Goal: Task Accomplishment & Management: Complete application form

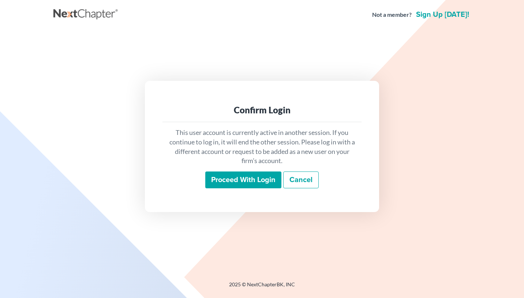
click at [236, 181] on input "Proceed with login" at bounding box center [243, 180] width 76 height 17
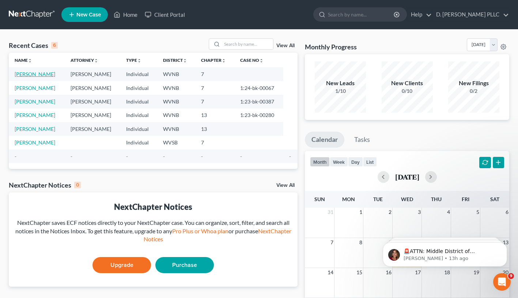
click at [33, 75] on link "[PERSON_NAME]" at bounding box center [35, 74] width 41 height 6
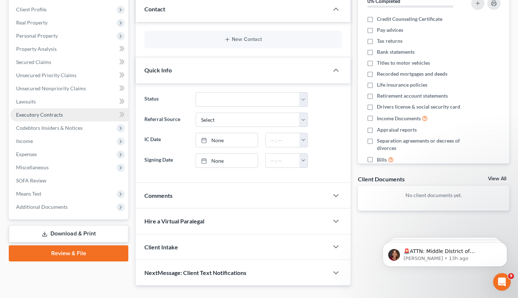
scroll to position [100, 0]
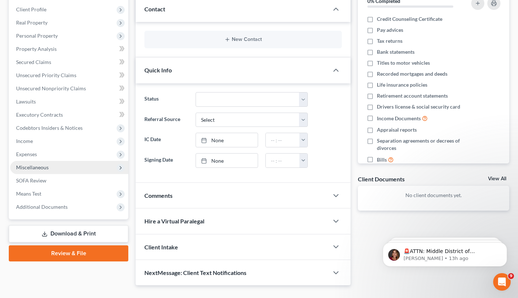
click at [42, 168] on span "Miscellaneous" at bounding box center [32, 167] width 33 height 6
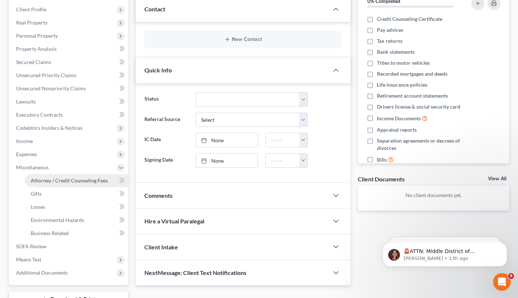
click at [56, 180] on span "Attorney / Credit Counseling Fees" at bounding box center [69, 180] width 77 height 6
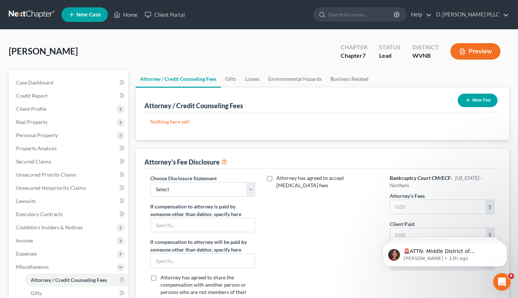
click at [473, 99] on button "New Fee" at bounding box center [478, 101] width 40 height 14
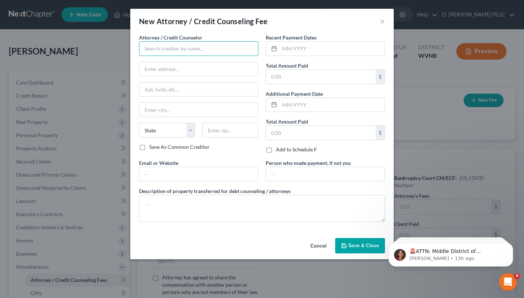
click at [147, 51] on input "text" at bounding box center [198, 48] width 119 height 15
type input "Keith White"
click at [158, 67] on input "text" at bounding box center [198, 69] width 119 height 14
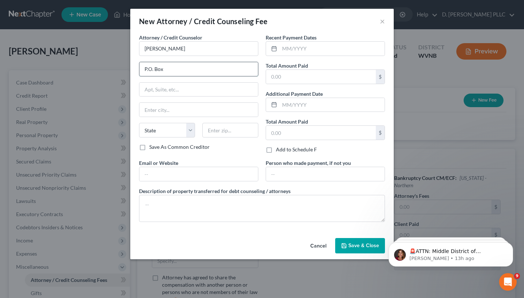
type input "P.O. Box 176"
type input "Saint Marys"
select select "51"
type input "26170"
type input "keithwhite3@me.com"
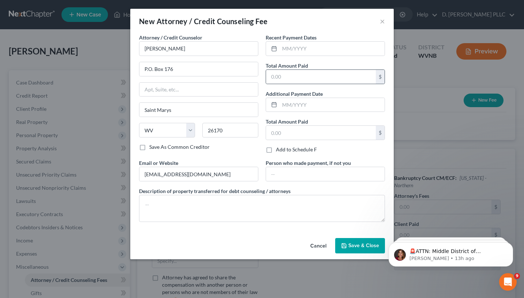
click at [380, 78] on div "$" at bounding box center [380, 77] width 9 height 14
click at [366, 78] on input "text" at bounding box center [321, 77] width 110 height 14
type input "500.00"
click at [316, 50] on input "text" at bounding box center [332, 49] width 105 height 14
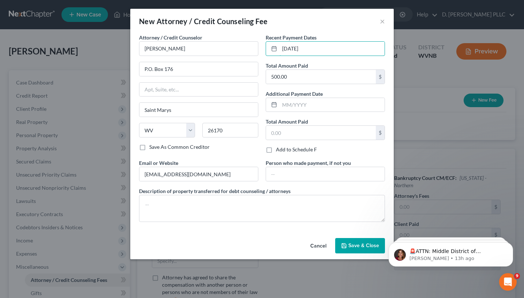
type input "09/09/2025"
click at [276, 150] on label "Add to Schedule F" at bounding box center [296, 149] width 41 height 7
click at [279, 150] on input "Add to Schedule F" at bounding box center [281, 148] width 5 height 5
checkbox input "true"
click at [286, 134] on input "text" at bounding box center [321, 133] width 110 height 14
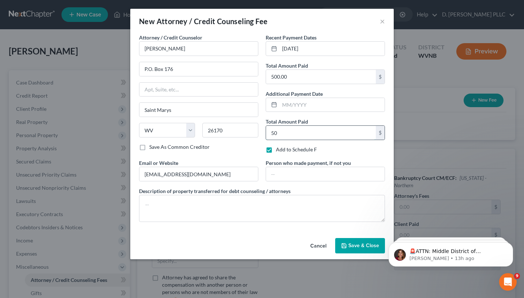
type input "5"
click at [381, 134] on div "$" at bounding box center [380, 133] width 9 height 14
click at [381, 137] on div "$" at bounding box center [380, 133] width 9 height 14
click at [379, 136] on div "$" at bounding box center [380, 133] width 9 height 14
click at [362, 242] on button "Save & Close" at bounding box center [360, 245] width 50 height 15
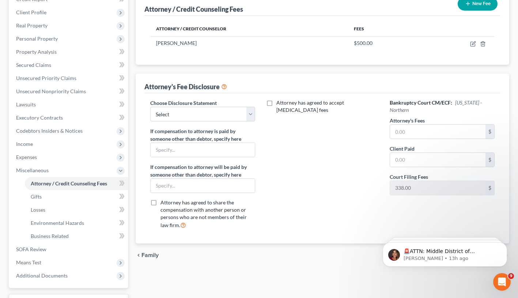
scroll to position [98, 0]
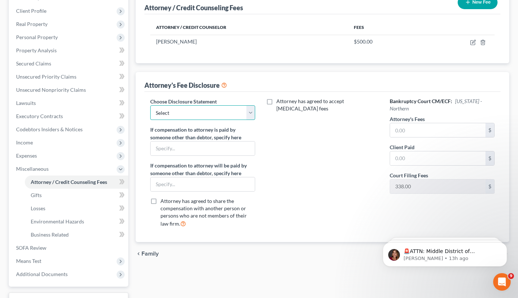
click at [254, 114] on select "Select Keith White, Attorney at Law" at bounding box center [202, 112] width 105 height 15
select select "0"
click at [150, 105] on select "Select Keith White, Attorney at Law" at bounding box center [202, 112] width 105 height 15
click at [277, 103] on label "Attorney has agreed to accept retainer fees" at bounding box center [328, 105] width 102 height 15
click at [280, 102] on input "Attorney has agreed to accept retainer fees" at bounding box center [282, 100] width 5 height 5
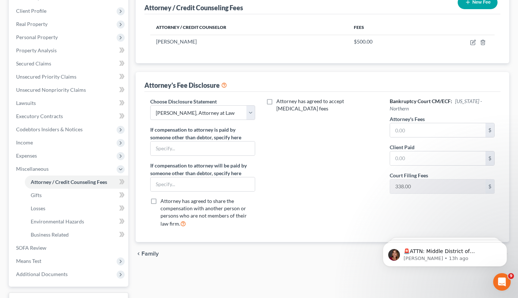
checkbox input "true"
click at [299, 119] on input "text" at bounding box center [317, 126] width 95 height 14
type input "500.00"
click at [409, 129] on input "text" at bounding box center [437, 130] width 95 height 14
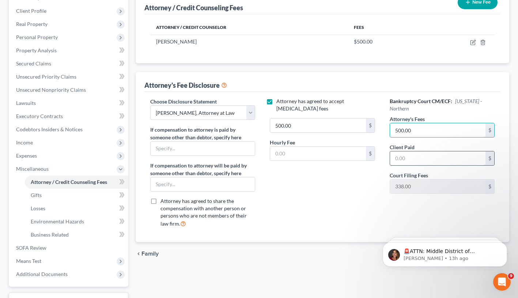
type input "500.00"
click at [400, 156] on input "text" at bounding box center [437, 158] width 95 height 14
type input "500.00"
click at [367, 224] on div "Attorney has agreed to accept retainer fees 500.00 $ Hourly Fee $" at bounding box center [323, 166] width 120 height 136
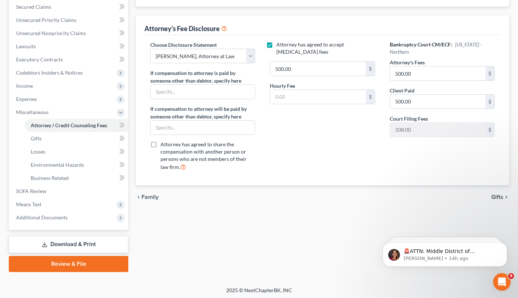
scroll to position [156, 0]
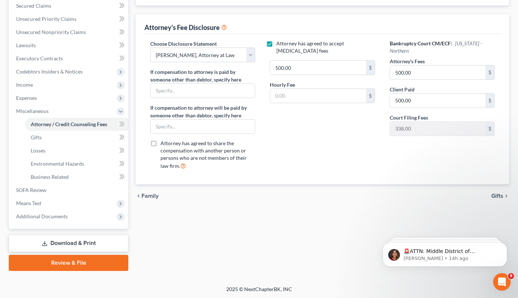
click at [83, 241] on link "Download & Print" at bounding box center [69, 243] width 120 height 17
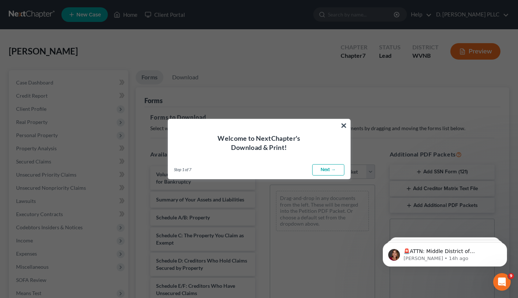
click at [323, 169] on link "Next →" at bounding box center [328, 170] width 32 height 12
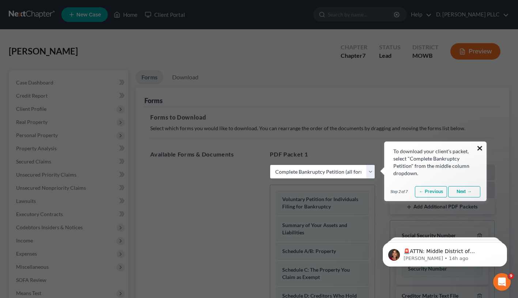
click at [480, 149] on button "×" at bounding box center [480, 148] width 7 height 12
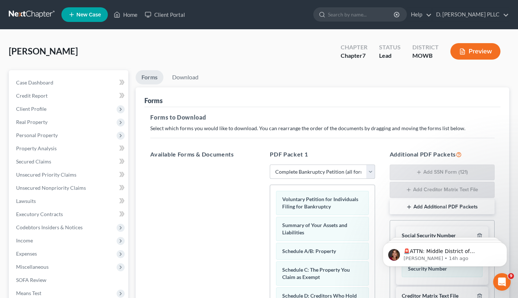
click at [370, 172] on select "Choose Default Petition PDF Packet Complete Bankruptcy Petition (all forms and …" at bounding box center [322, 172] width 105 height 15
select select "1"
click at [273, 165] on select "Choose Default Petition PDF Packet Complete Bankruptcy Petition (all forms and …" at bounding box center [322, 172] width 105 height 15
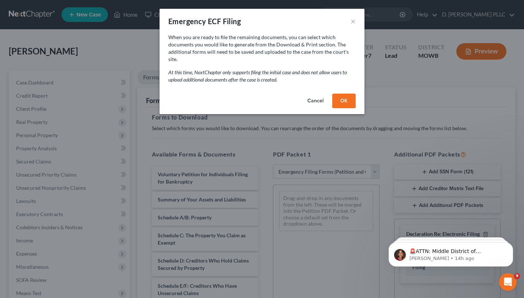
click at [347, 97] on button "OK" at bounding box center [343, 101] width 23 height 15
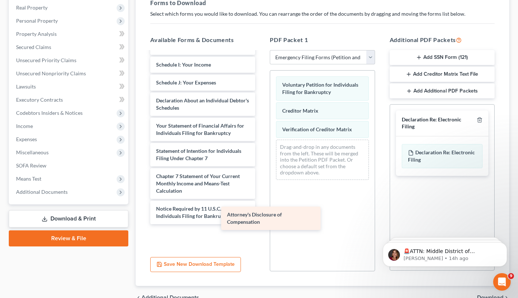
scroll to position [132, 0]
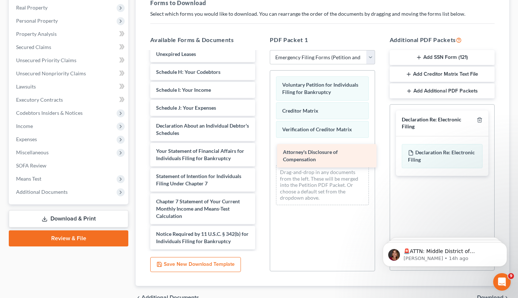
drag, startPoint x: 196, startPoint y: 240, endPoint x: 323, endPoint y: 158, distance: 150.4
click at [261, 158] on div "Attorney's Disclosure of Compensation Summary of Your Assets and Liabilities Sc…" at bounding box center [203, 88] width 117 height 322
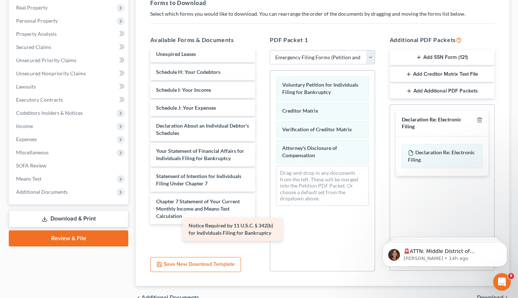
scroll to position [107, 0]
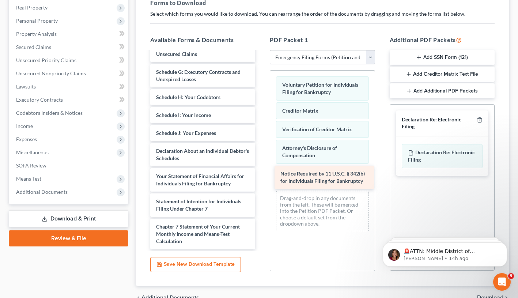
drag, startPoint x: 206, startPoint y: 236, endPoint x: 330, endPoint y: 176, distance: 138.0
click at [261, 176] on div "Notice Required by 11 U.S.C. § 342(b) for Individuals Filing for Bankruptcy Sum…" at bounding box center [203, 100] width 117 height 297
